Goal: Task Accomplishment & Management: Complete application form

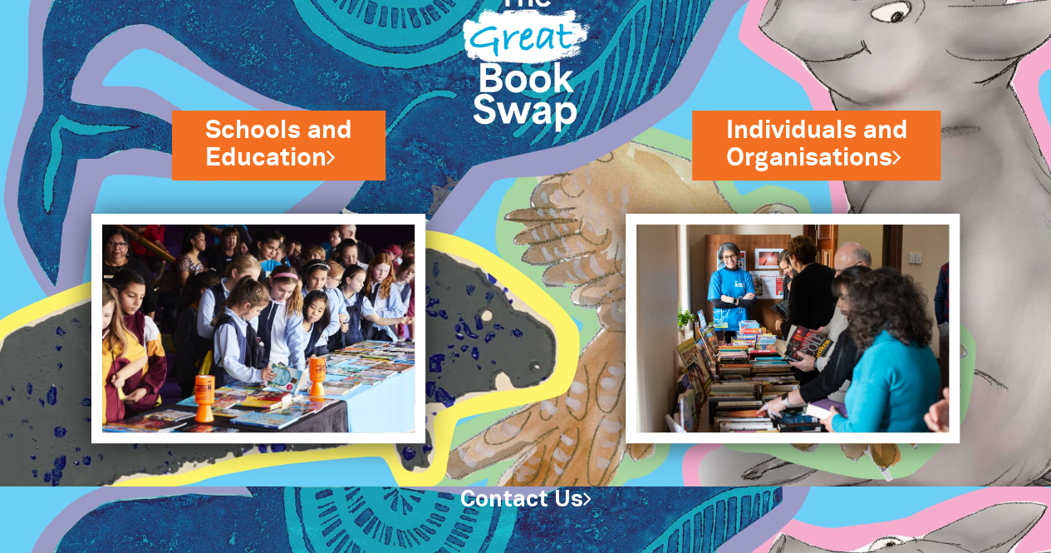
scroll to position [80, 0]
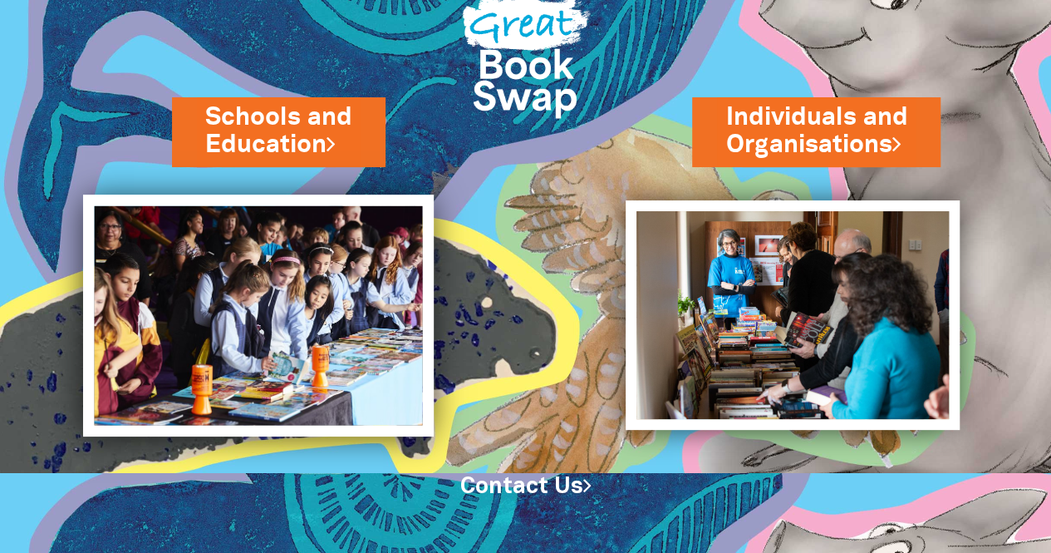
click at [336, 367] on img at bounding box center [258, 315] width 351 height 241
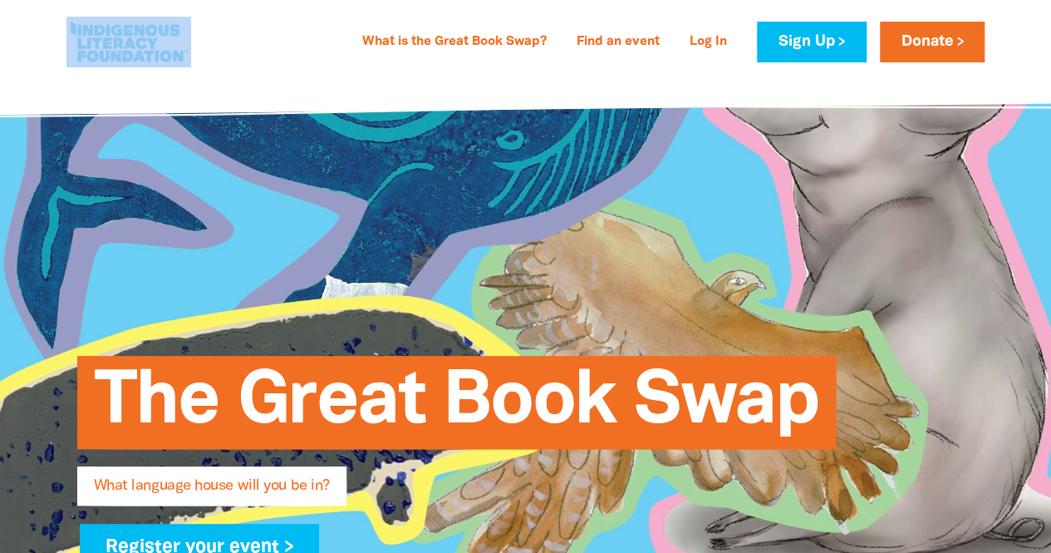
drag, startPoint x: 55, startPoint y: 21, endPoint x: 186, endPoint y: 56, distance: 135.9
click at [186, 56] on div "What is the Great Book Swap? Find an event Log In Sign Up Donate What is the Gr…" at bounding box center [526, 42] width 952 height 84
click at [208, 83] on div "What is the Great Book Swap? Find an event Log In Sign Up Donate What is the Gr…" at bounding box center [526, 42] width 952 height 84
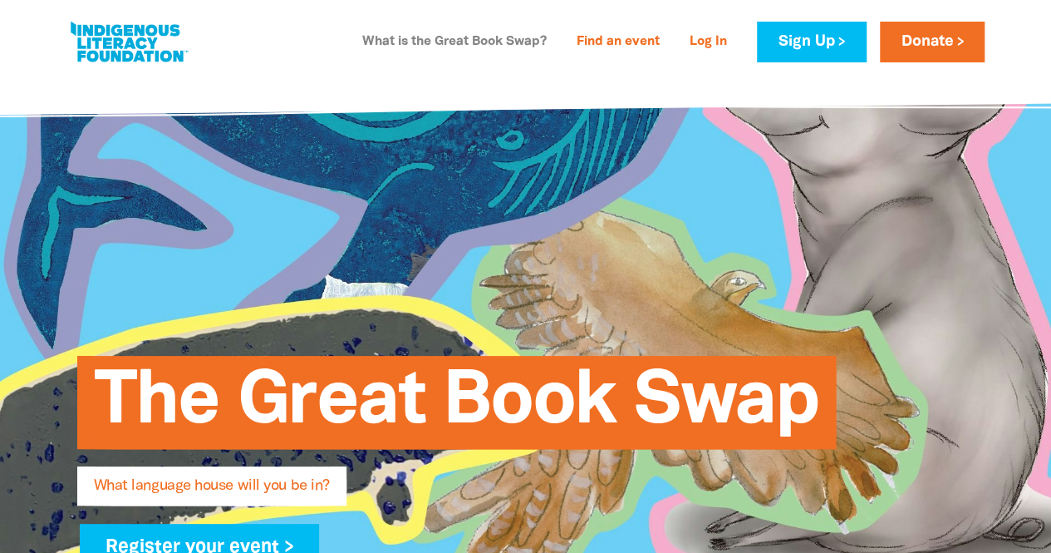
click at [515, 52] on link "What is the Great Book Swap?" at bounding box center [454, 42] width 204 height 27
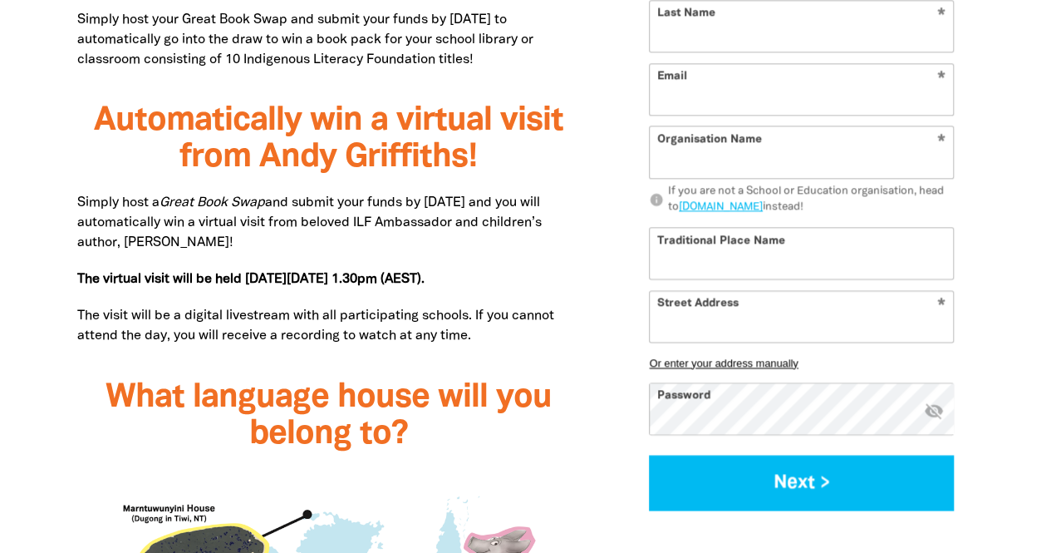
scroll to position [1218, 0]
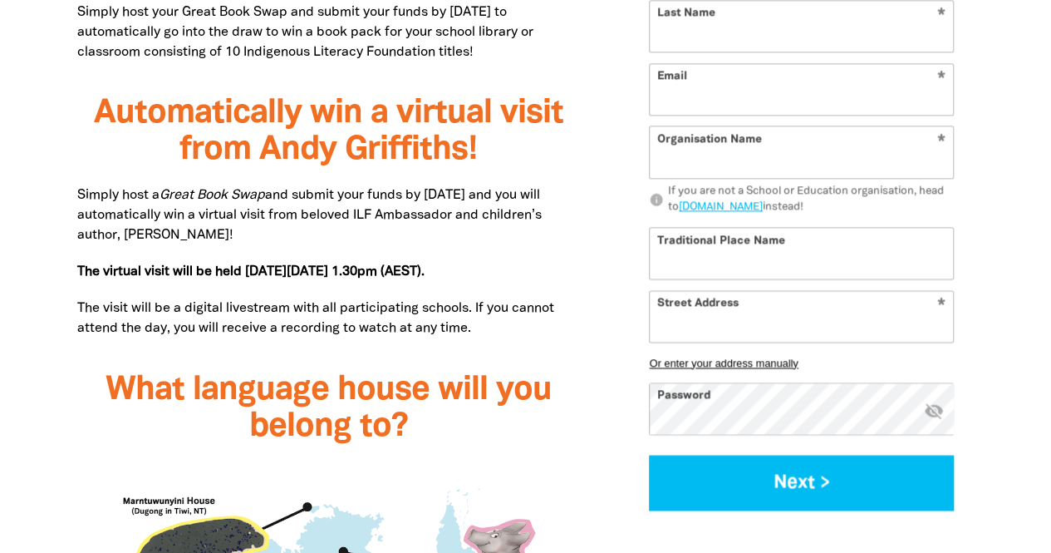
drag, startPoint x: 1057, startPoint y: 114, endPoint x: 1056, endPoint y: 140, distance: 26.7
click at [897, 263] on input "Traditional Place Name" at bounding box center [801, 253] width 303 height 51
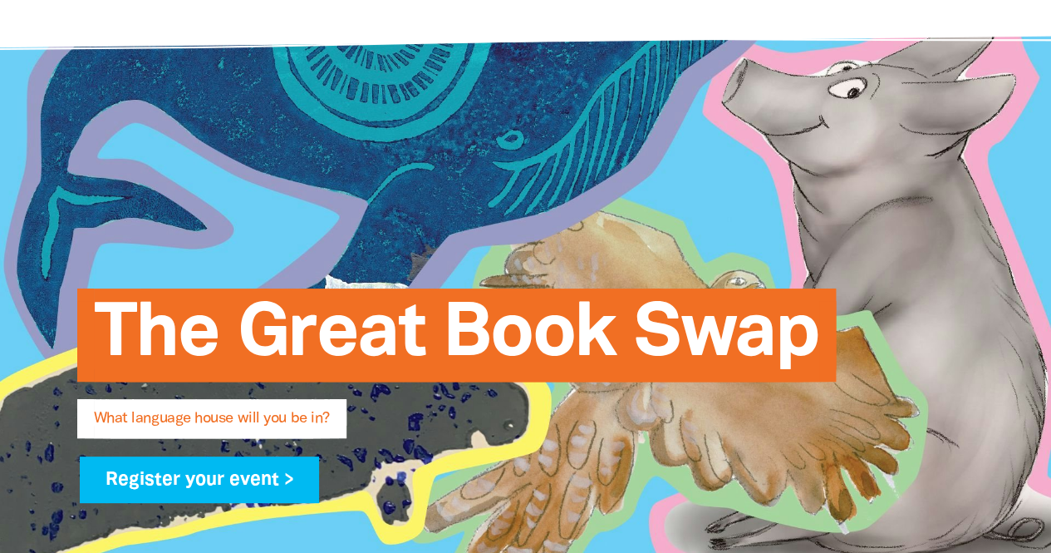
scroll to position [0, 0]
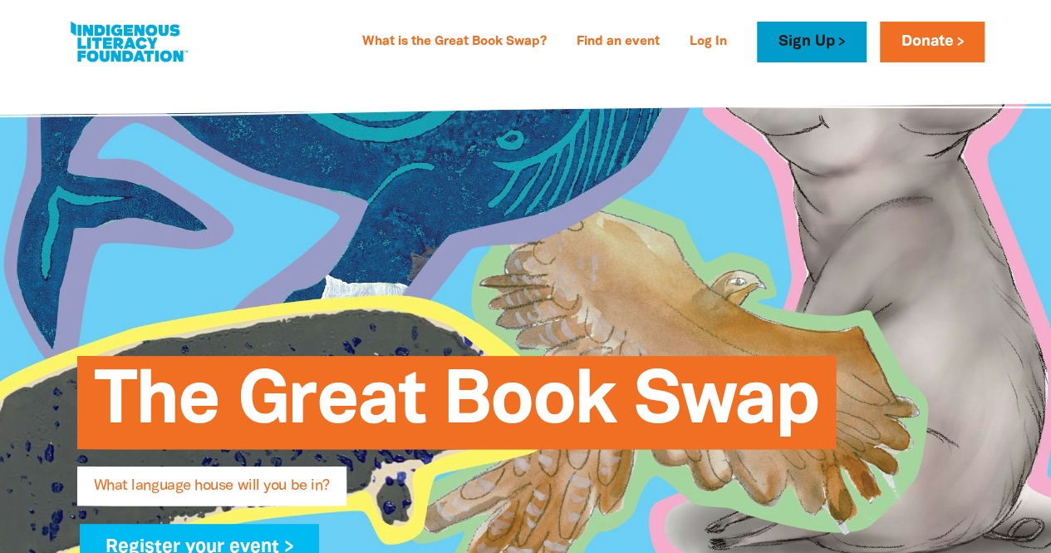
click at [800, 38] on link "Sign Up" at bounding box center [811, 42] width 109 height 41
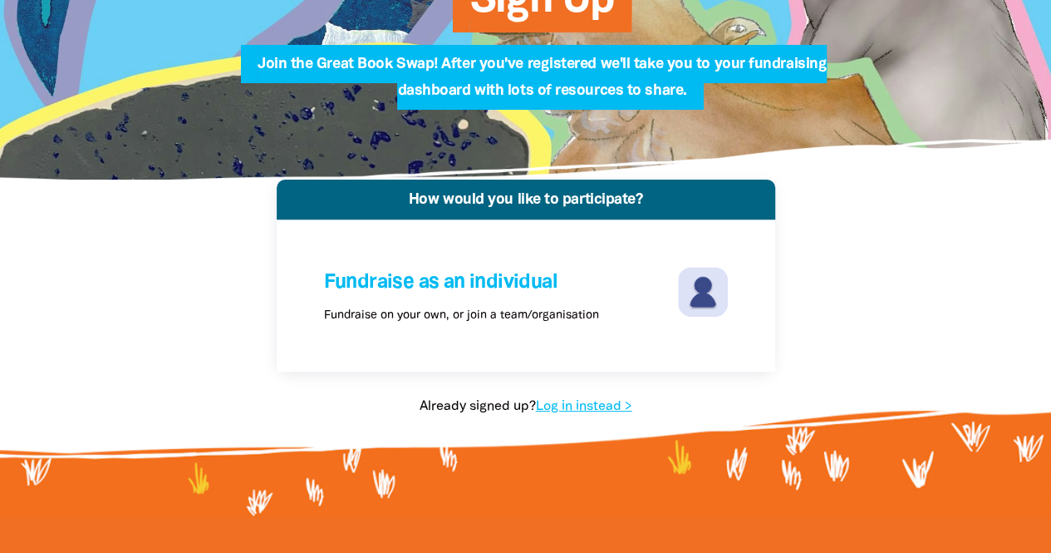
scroll to position [249, 0]
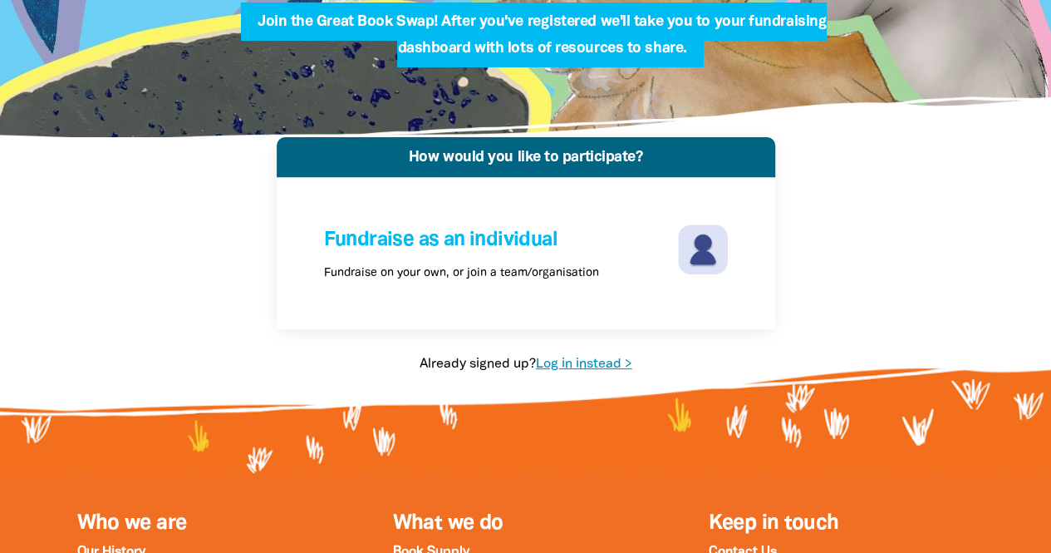
click at [580, 362] on link "Log in instead >" at bounding box center [584, 364] width 96 height 12
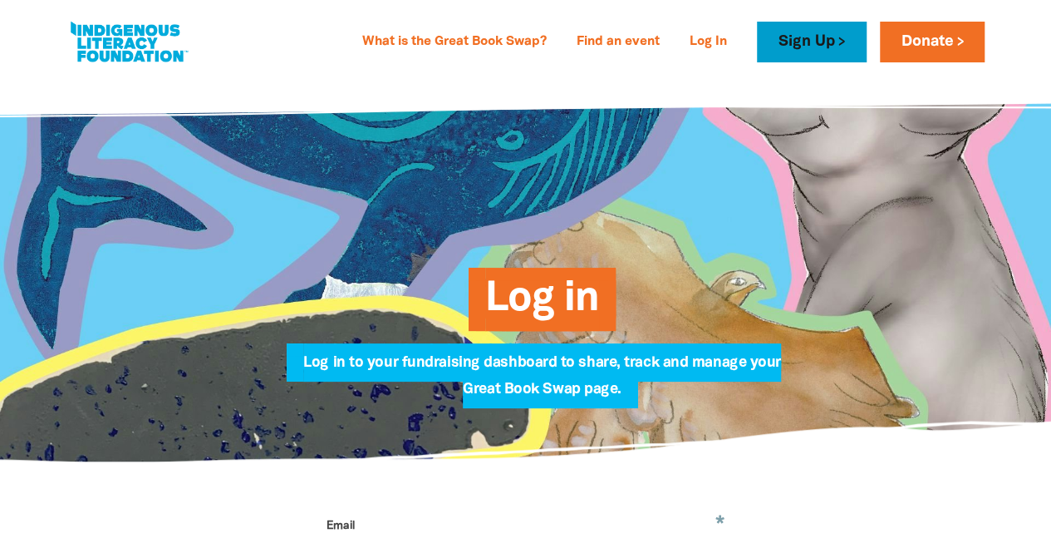
click at [844, 52] on link "Sign Up" at bounding box center [811, 42] width 109 height 41
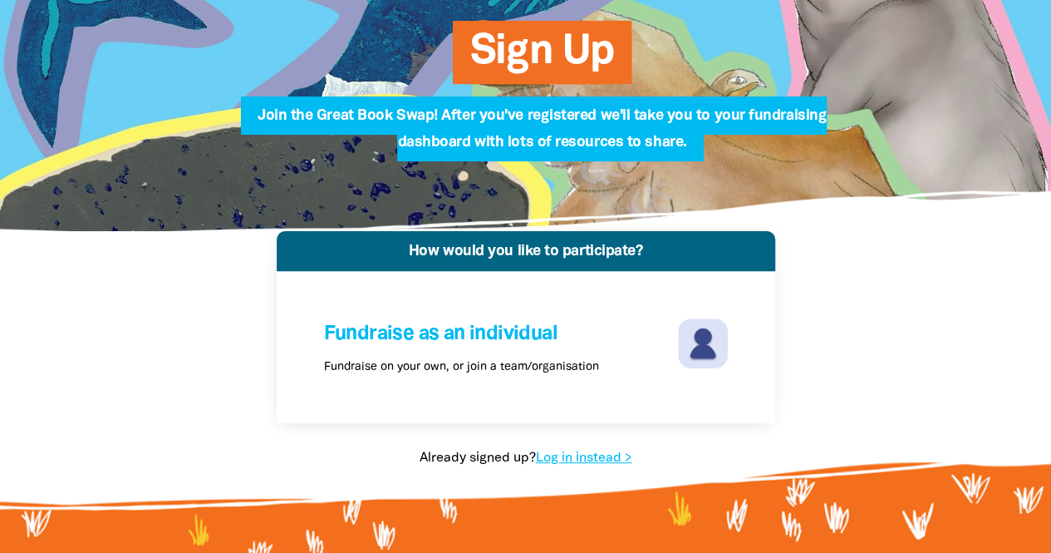
scroll to position [155, 0]
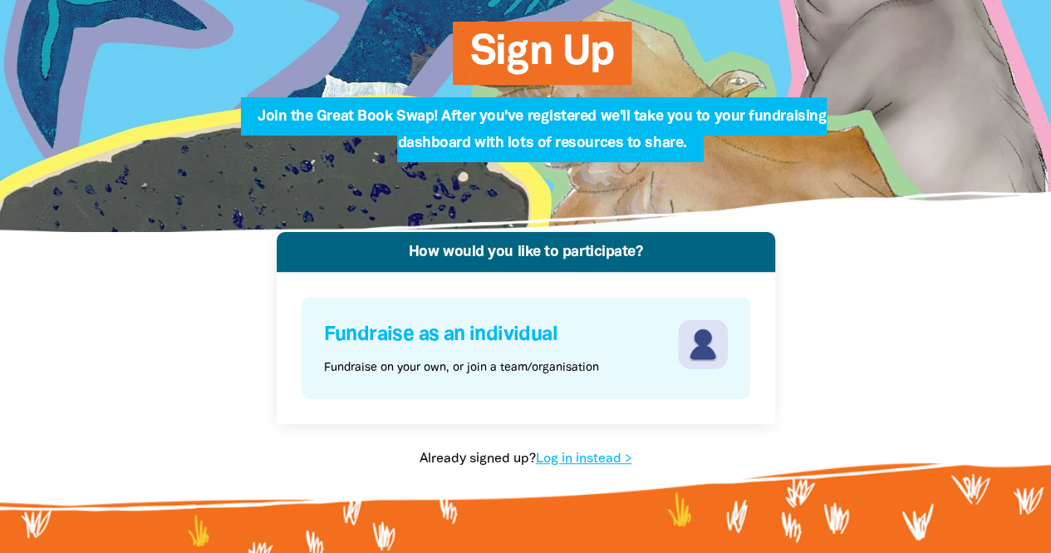
click at [692, 348] on img at bounding box center [703, 344] width 50 height 50
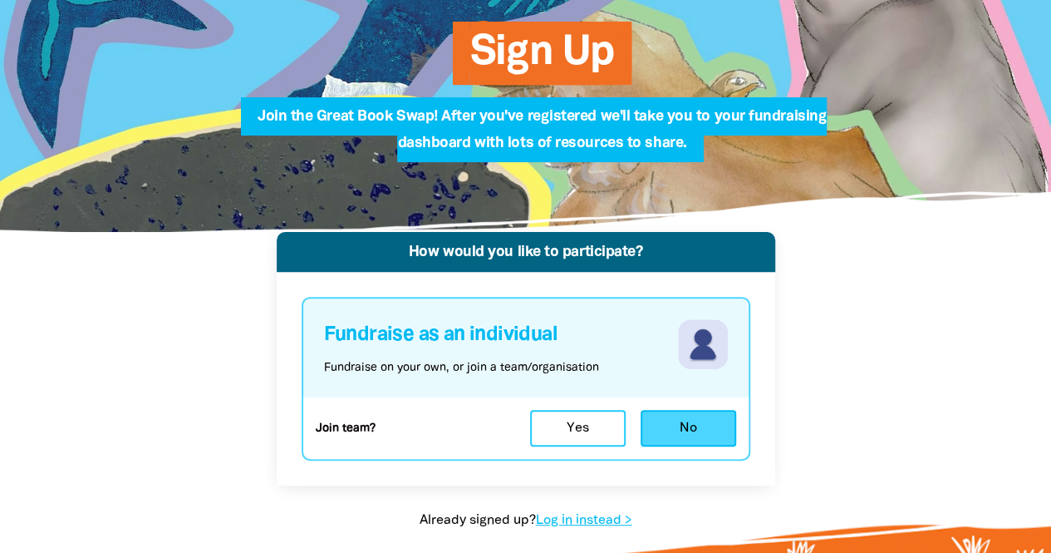
click at [674, 428] on button "No" at bounding box center [689, 428] width 96 height 37
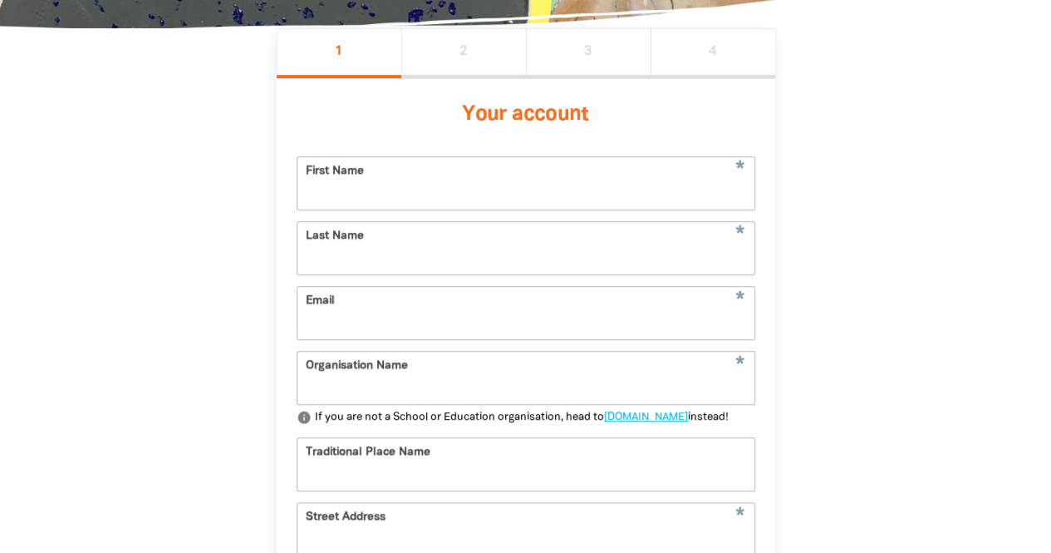
scroll to position [369, 0]
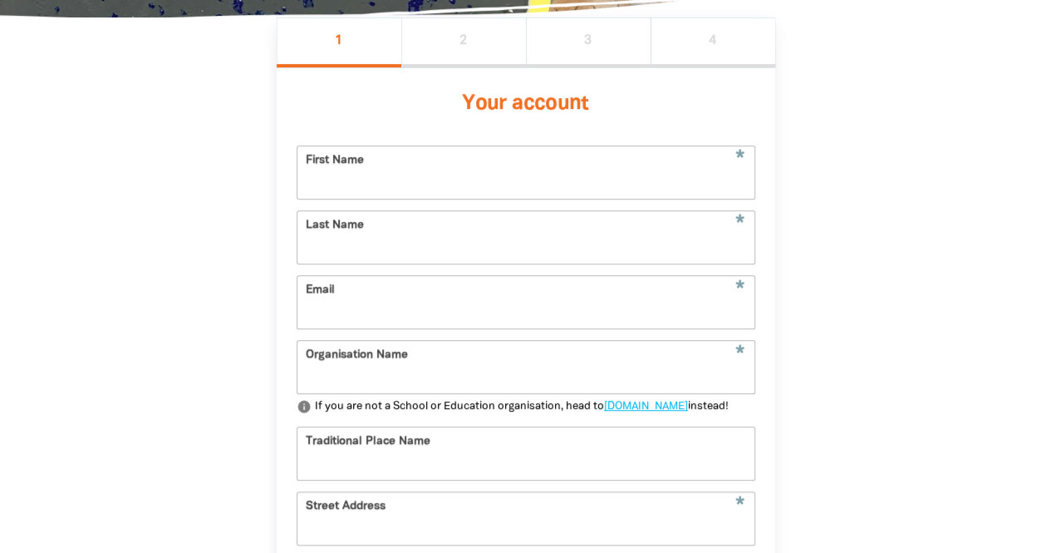
click at [465, 184] on input "First Name" at bounding box center [526, 172] width 457 height 52
type input "Vikki"
type input "Rees"
type input "vrees@salc.qld.edu.au"
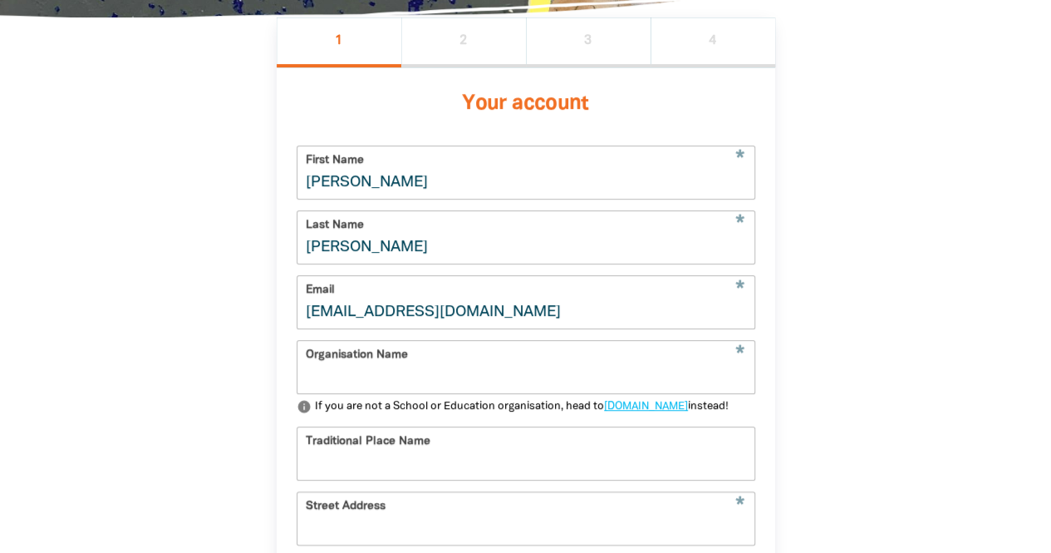
type input "St Andrews Lutheran College"
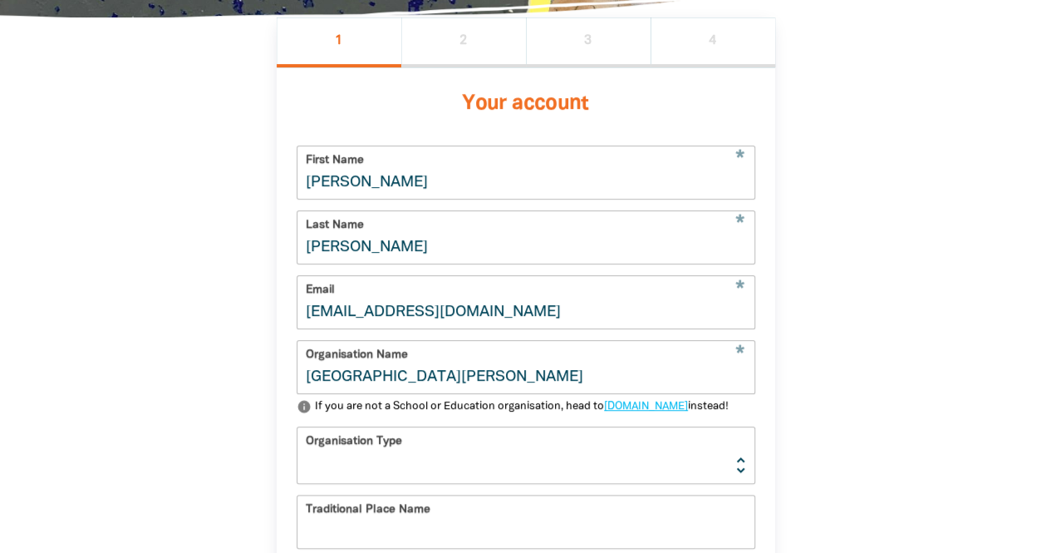
type input "2 Calliandra Court Carrara"
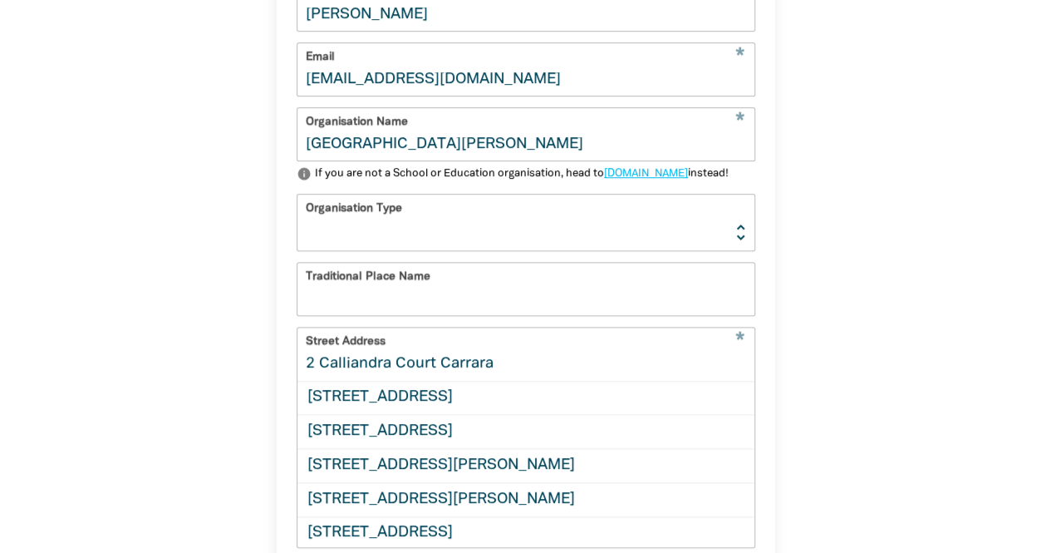
scroll to position [606, 0]
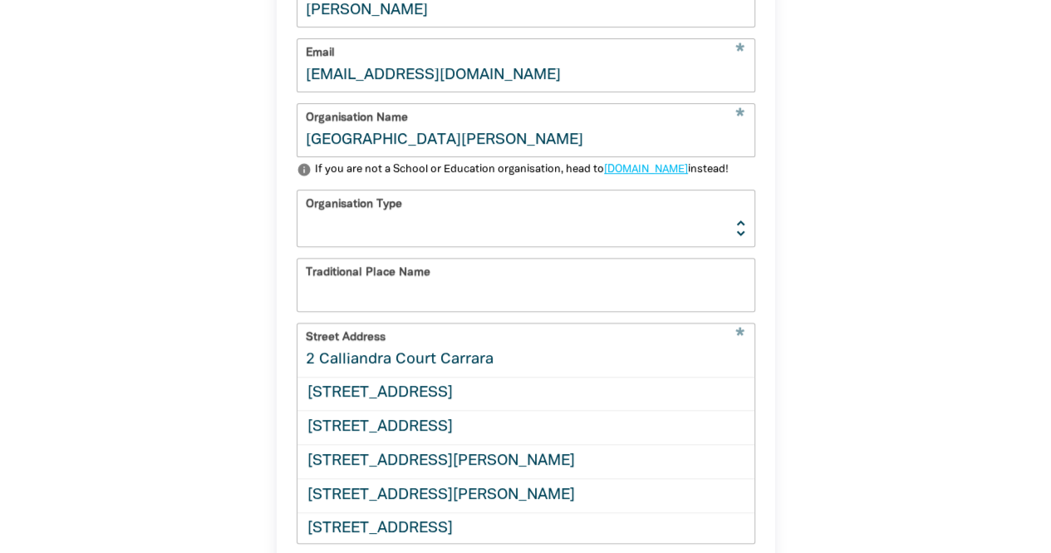
click at [367, 246] on select "Early Learning Primary School High School K-12 University or TAFE Community Lib…" at bounding box center [526, 218] width 457 height 56
select select "primary-school"
click at [298, 219] on select "Early Learning Primary School High School K-12 University or TAFE Community Lib…" at bounding box center [526, 218] width 457 height 56
click at [392, 311] on input "Traditional Place Name" at bounding box center [526, 285] width 457 height 52
type input "Yugambeh"
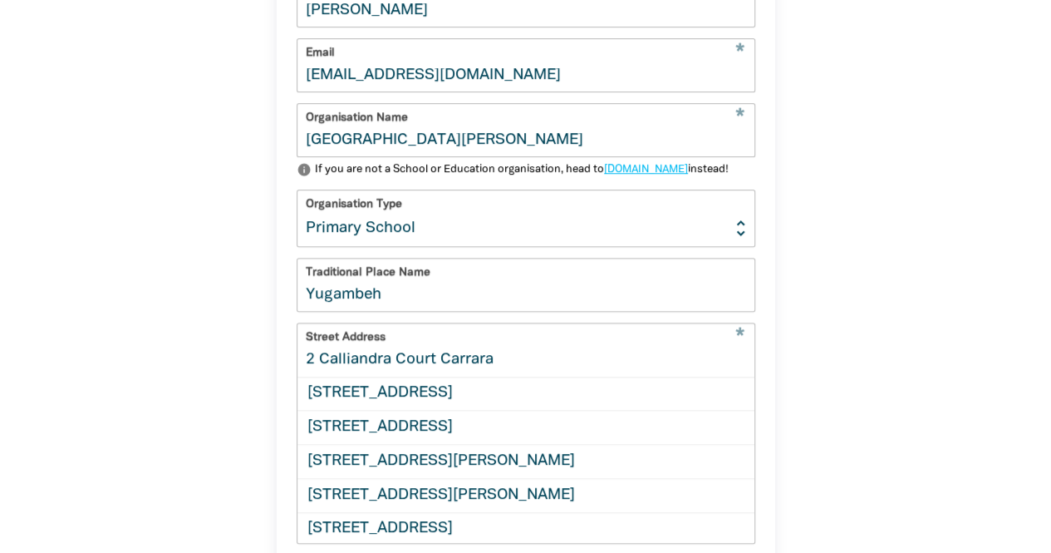
click at [902, 330] on div "1 2 3 4 Your account * First Name Vikki * Last Name Rees * Email vrees@salc.qld…" at bounding box center [525, 290] width 997 height 1019
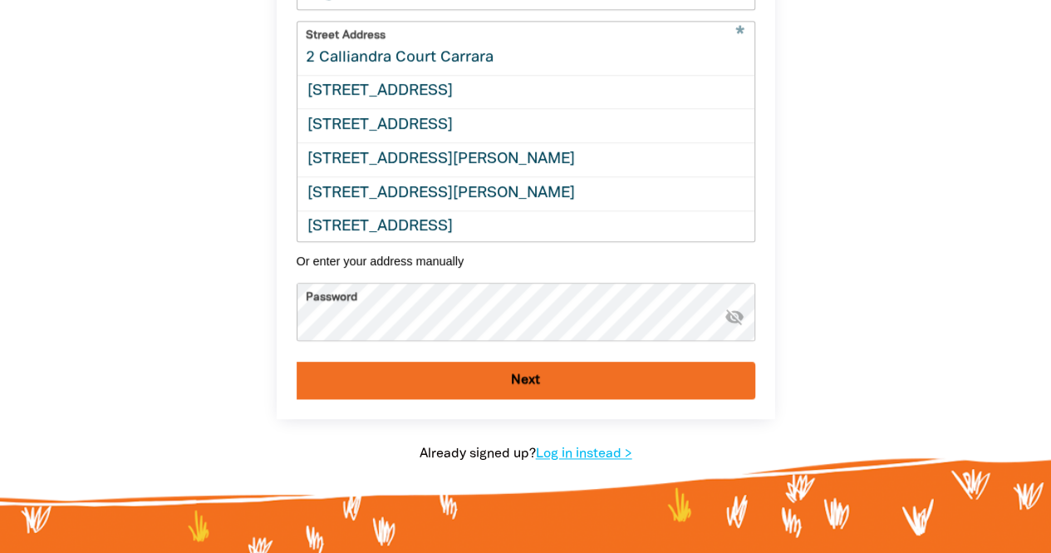
scroll to position [905, 0]
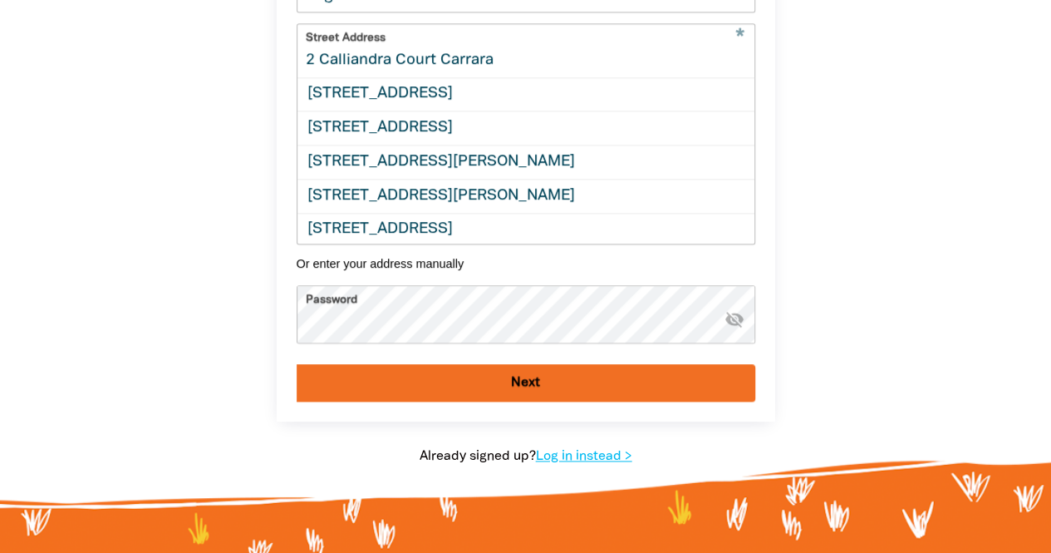
click at [307, 76] on input "2 Calliandra Court Carrara" at bounding box center [526, 50] width 457 height 52
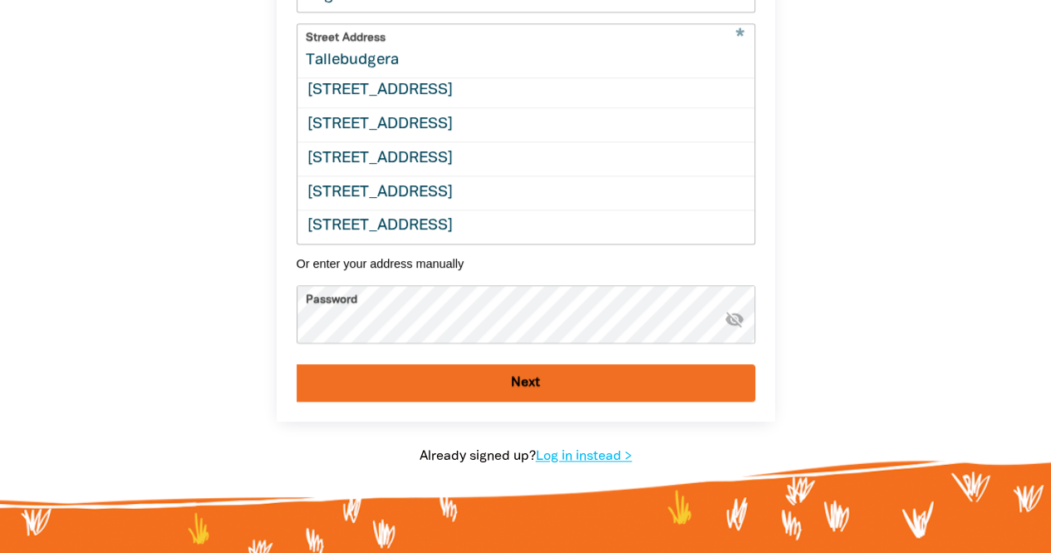
scroll to position [0, 0]
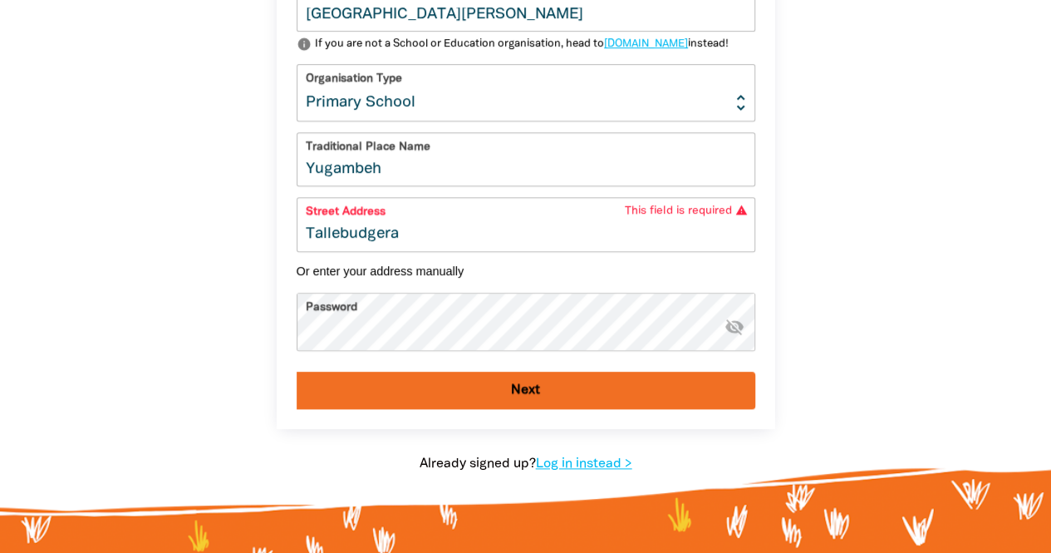
scroll to position [692, 0]
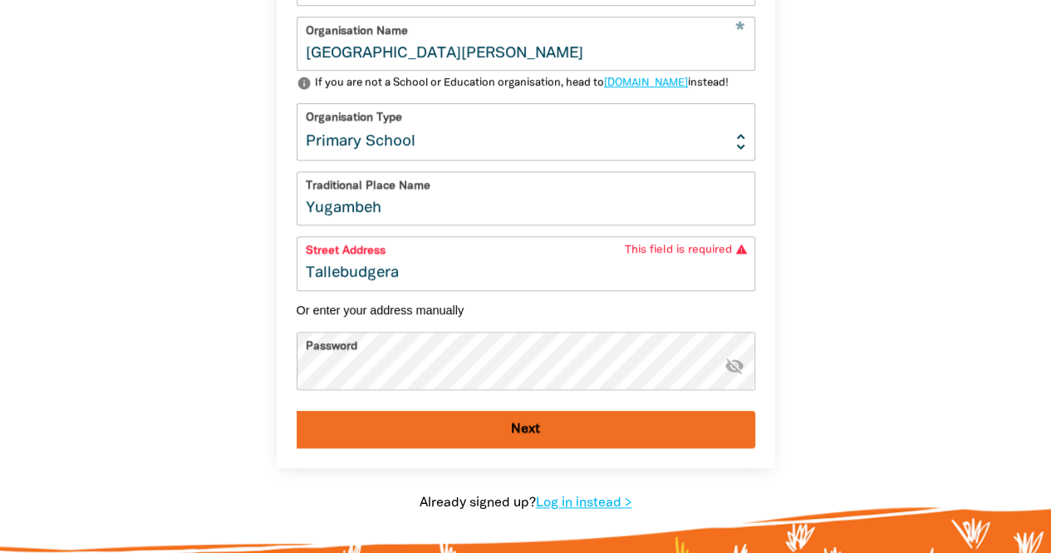
click at [449, 224] on input "Yugambeh" at bounding box center [526, 198] width 457 height 52
click at [372, 317] on button "Or enter your address manually" at bounding box center [526, 309] width 459 height 13
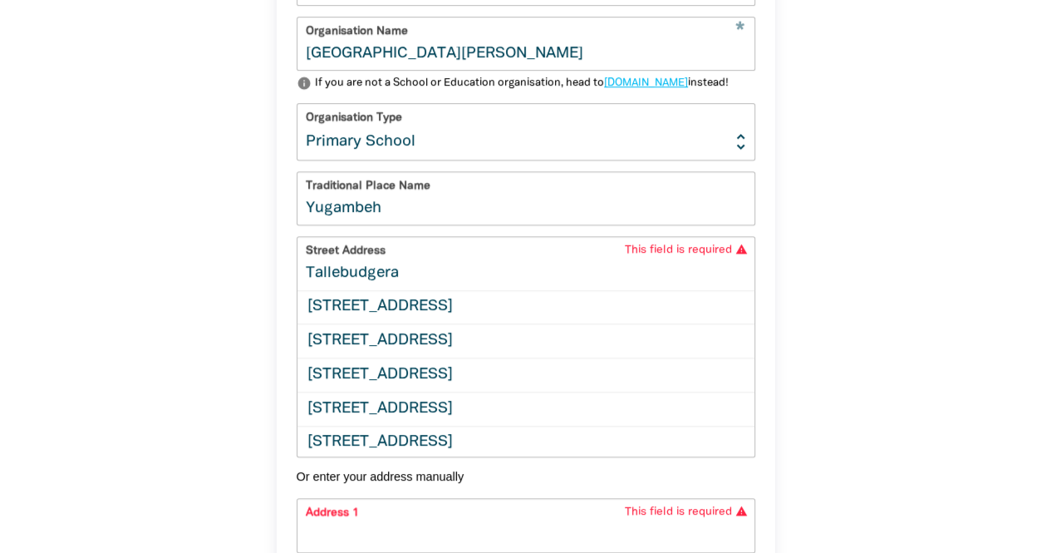
click at [304, 289] on input "Tallebudgera" at bounding box center [526, 263] width 457 height 52
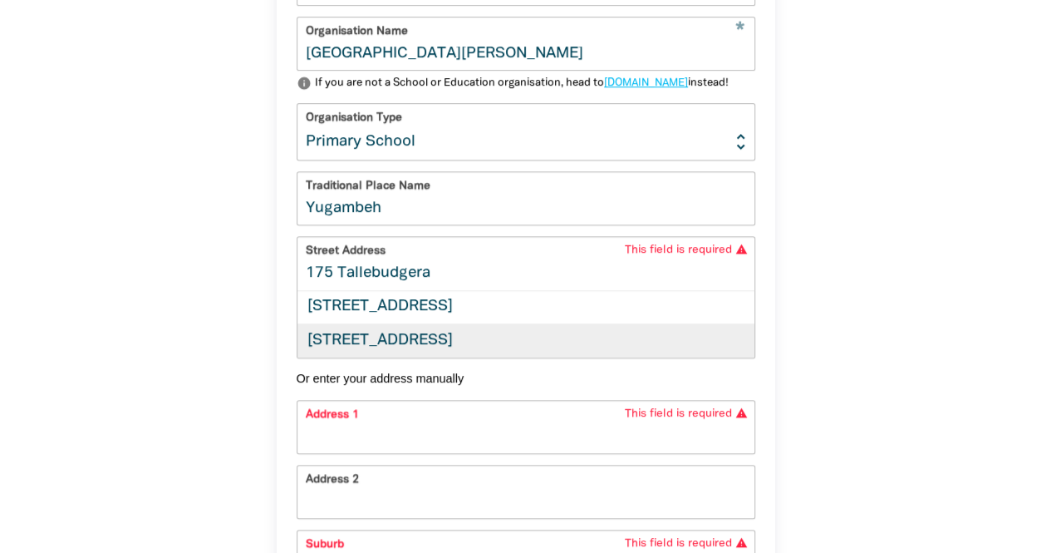
click at [452, 357] on div "175 Tallebudgera Creek Road, TALLEBUDGERA QLD 4228" at bounding box center [526, 340] width 457 height 34
type input "175 Tallebudgera Creek Road, TALLEBUDGERA QLD 4228"
type input "175 Tallebudgera Creek Road"
type input "TALLEBUDGERA"
type input "QLD"
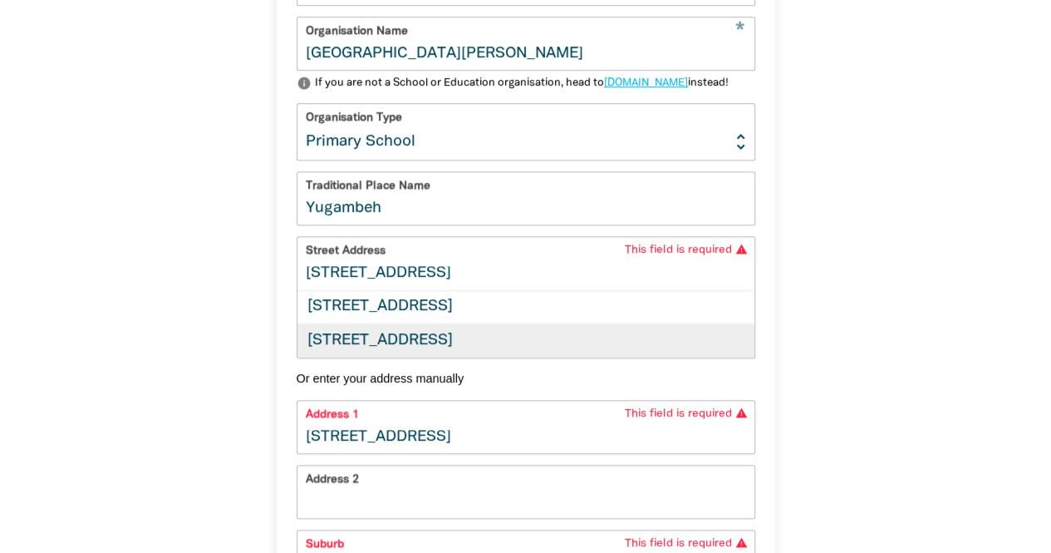
type input "4228"
select select "AU"
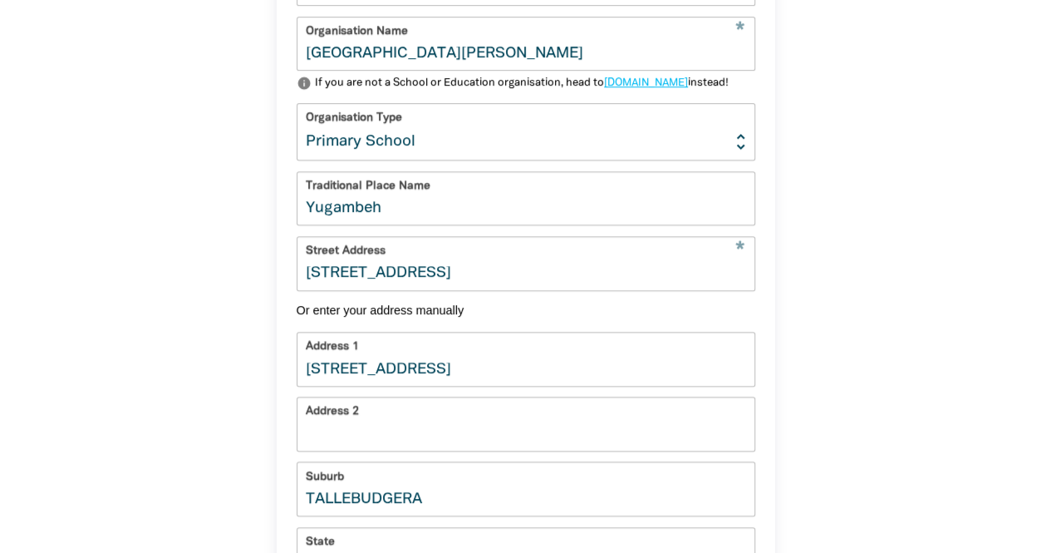
click at [803, 382] on div "1 2 3 4 Your account * First Name Vikki * Last Name Rees * Email vrees@salc.qld…" at bounding box center [526, 325] width 598 height 1263
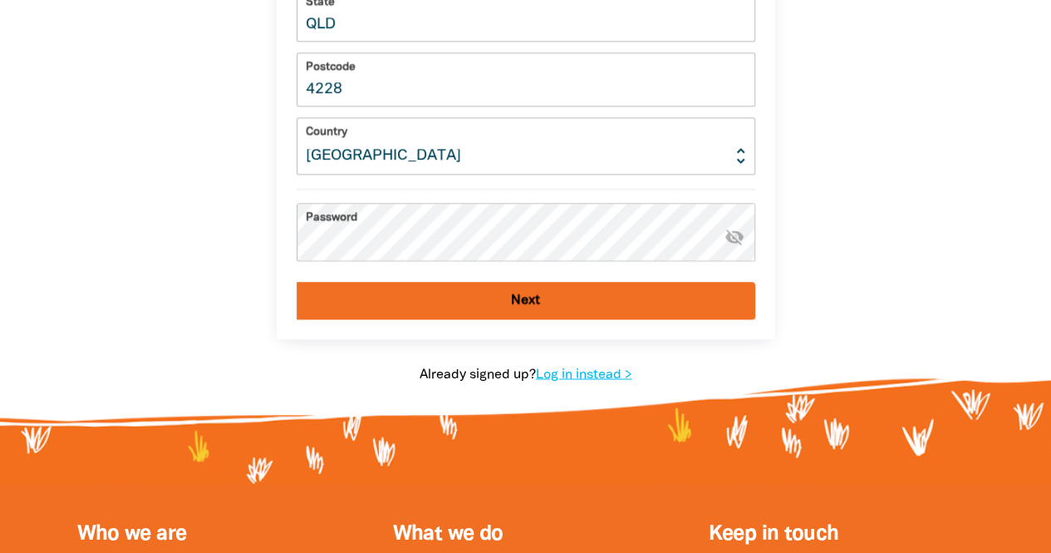
scroll to position [1233, 0]
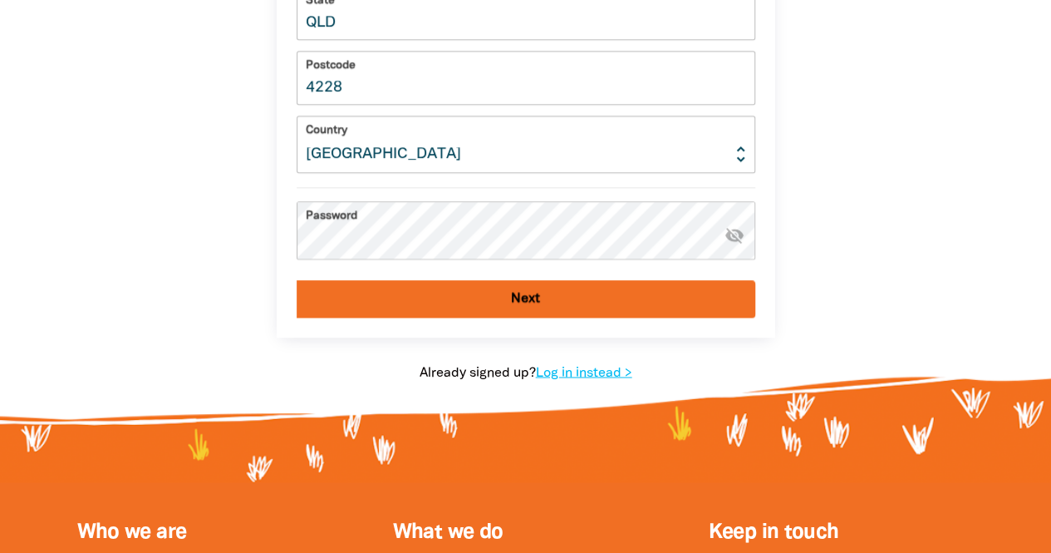
click at [460, 318] on button "Next" at bounding box center [526, 298] width 459 height 37
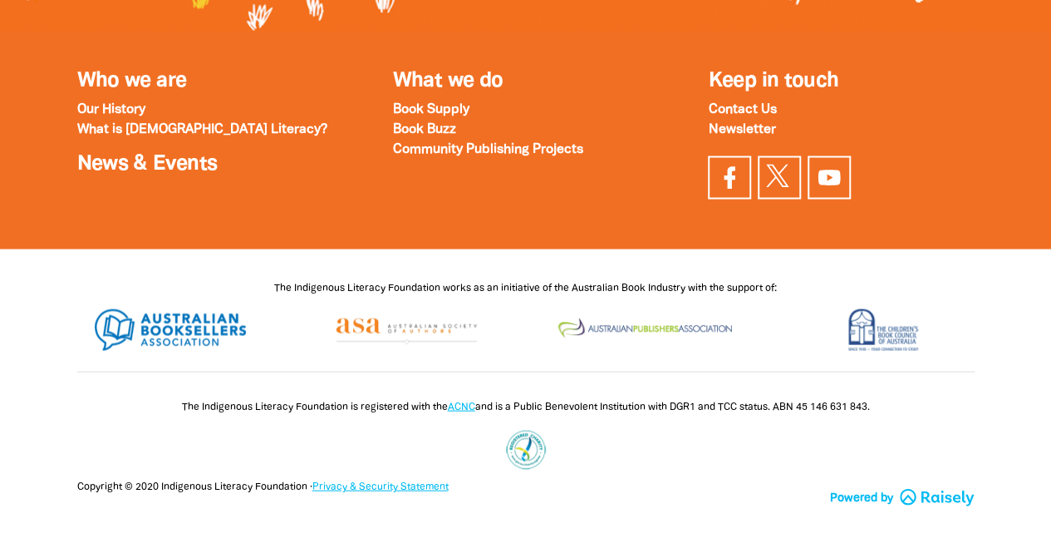
scroll to position [0, 0]
